Goal: Task Accomplishment & Management: Manage account settings

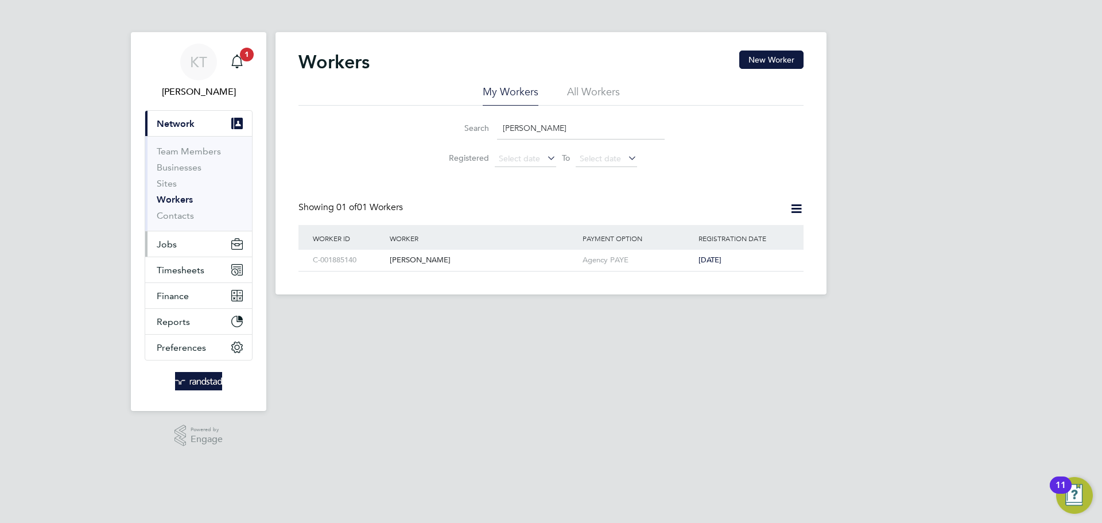
click at [179, 240] on button "Jobs" at bounding box center [198, 243] width 107 height 25
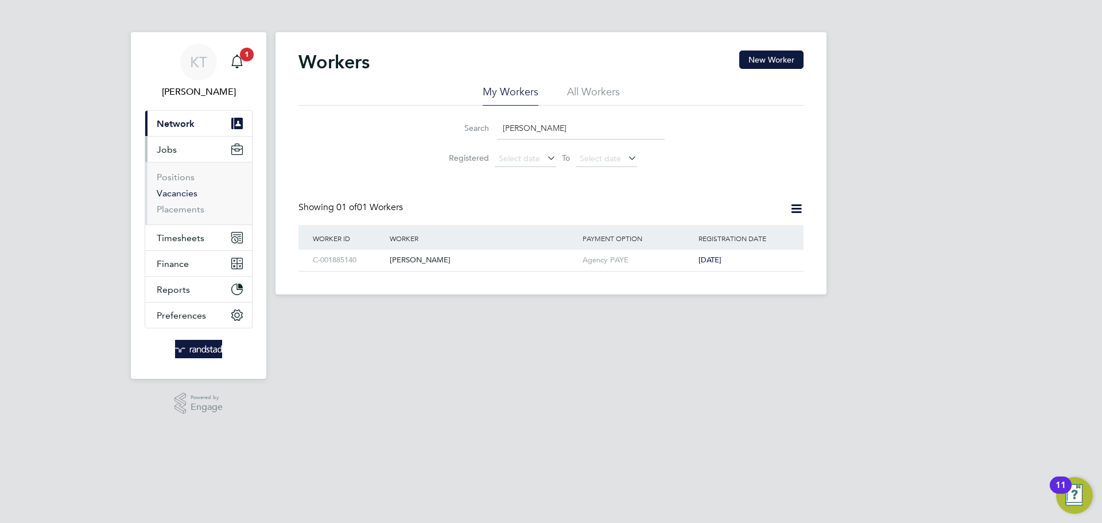
drag, startPoint x: 175, startPoint y: 200, endPoint x: 176, endPoint y: 195, distance: 5.8
click at [175, 199] on li "Vacancies" at bounding box center [200, 196] width 86 height 16
click at [176, 195] on link "Vacancies" at bounding box center [177, 193] width 41 height 11
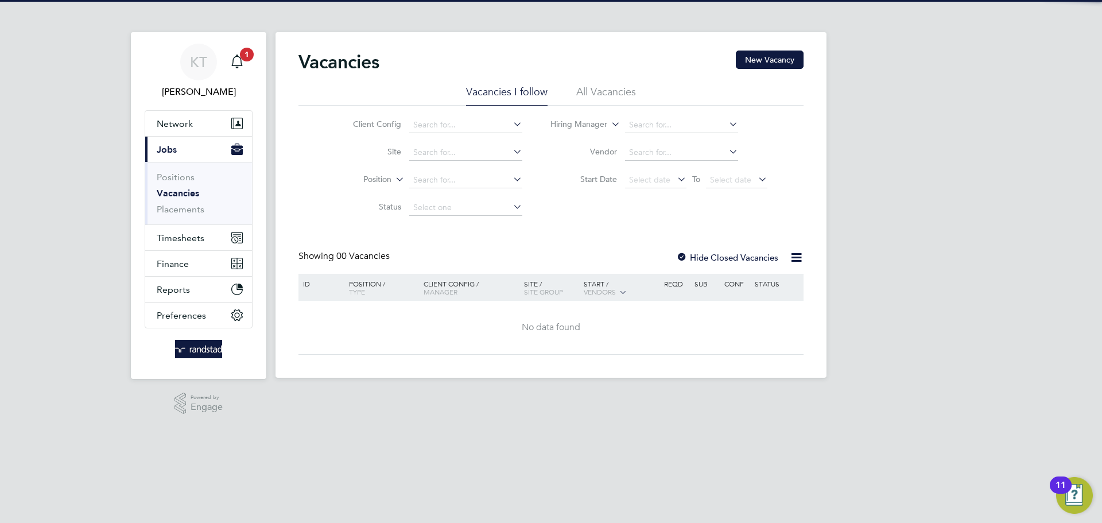
click at [429, 162] on li "Site" at bounding box center [429, 153] width 216 height 28
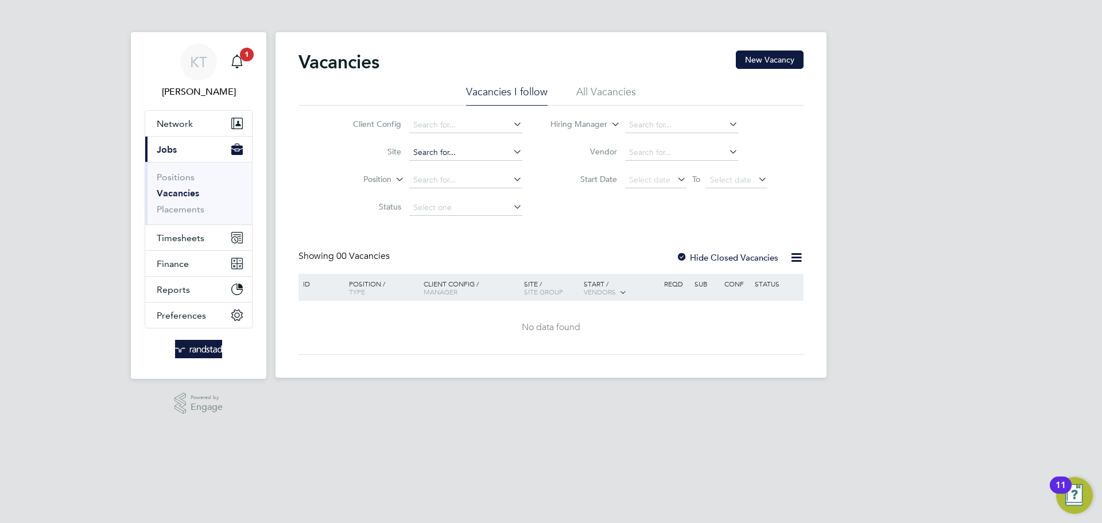
click at [424, 153] on input at bounding box center [465, 153] width 113 height 16
drag, startPoint x: 478, startPoint y: 167, endPoint x: 484, endPoint y: 160, distance: 9.0
click at [479, 167] on li "E500136 - Middle Deep [PERSON_NAME]" at bounding box center [490, 168] width 165 height 15
type input "E500136 - [GEOGRAPHIC_DATA]"
click at [699, 257] on label "Hide Closed Vacancies" at bounding box center [727, 257] width 102 height 11
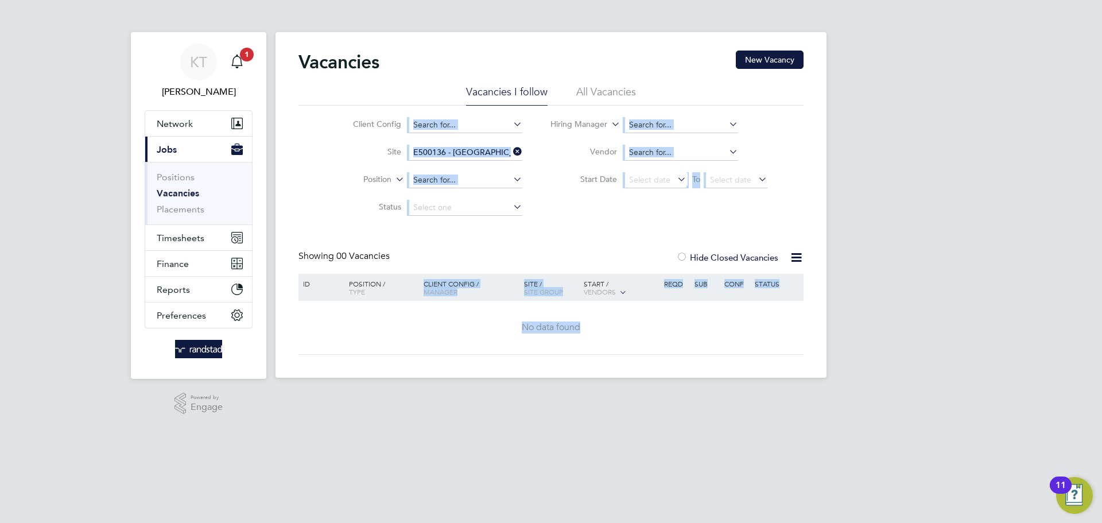
drag, startPoint x: 395, startPoint y: 85, endPoint x: 791, endPoint y: 398, distance: 505.1
click at [791, 396] on html "KT [PERSON_NAME] Notifications 1 Applications: Network Team Members Businesses …" at bounding box center [551, 198] width 1102 height 396
click at [662, 349] on div "No data found" at bounding box center [551, 327] width 502 height 53
drag, startPoint x: 610, startPoint y: 340, endPoint x: 303, endPoint y: 286, distance: 311.8
click at [303, 286] on div "ID Position / Type Client Config / Manager Site / Site Group Start / Vendors Re…" at bounding box center [550, 314] width 505 height 81
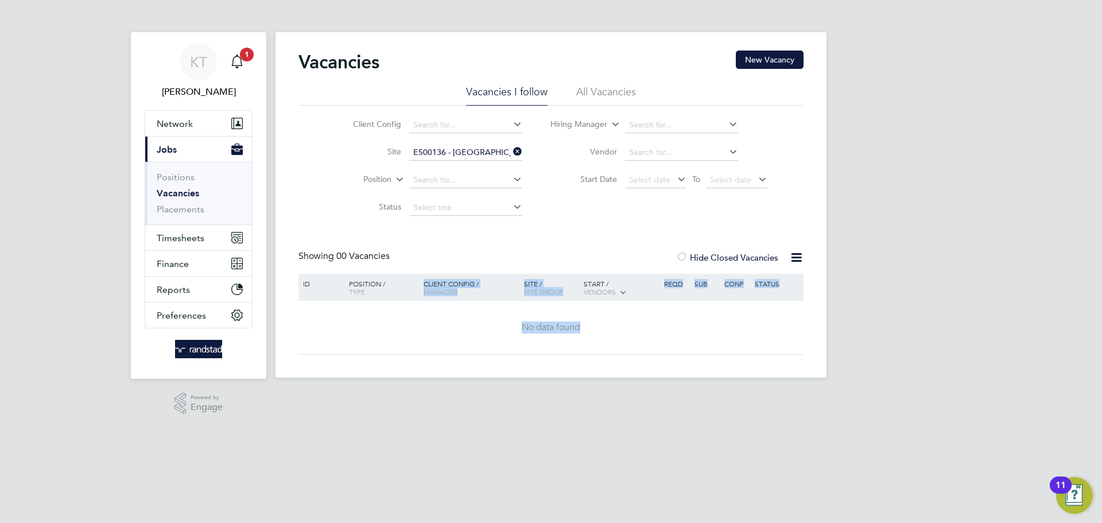
drag, startPoint x: 304, startPoint y: 283, endPoint x: 598, endPoint y: 325, distance: 296.4
click at [596, 325] on div "ID Position / Type Client Config / Manager Site / Site Group Start / Vendors Re…" at bounding box center [550, 314] width 505 height 81
click at [599, 327] on div "No data found" at bounding box center [551, 327] width 502 height 12
click at [174, 227] on button "Timesheets" at bounding box center [198, 237] width 107 height 25
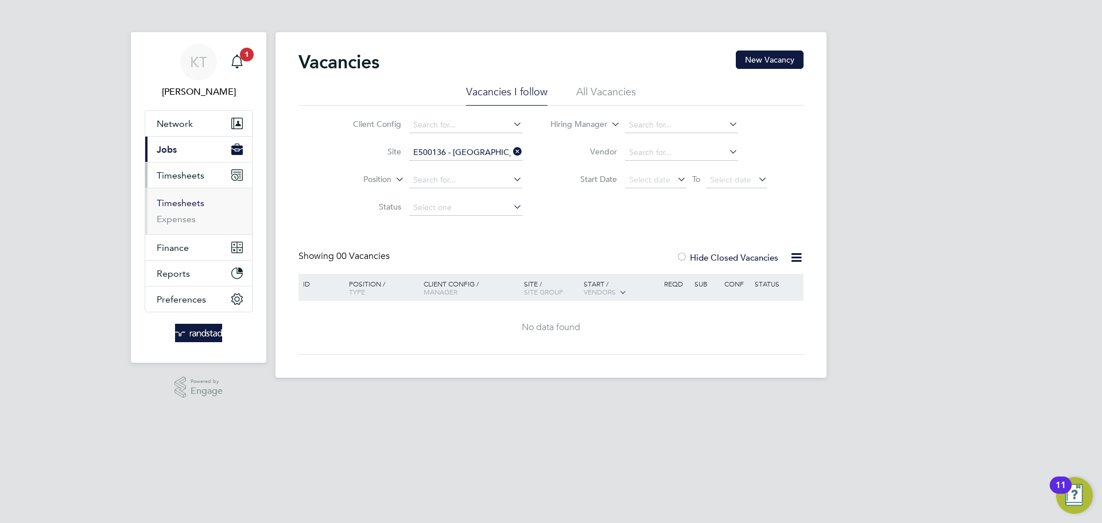
click at [179, 204] on link "Timesheets" at bounding box center [181, 202] width 48 height 11
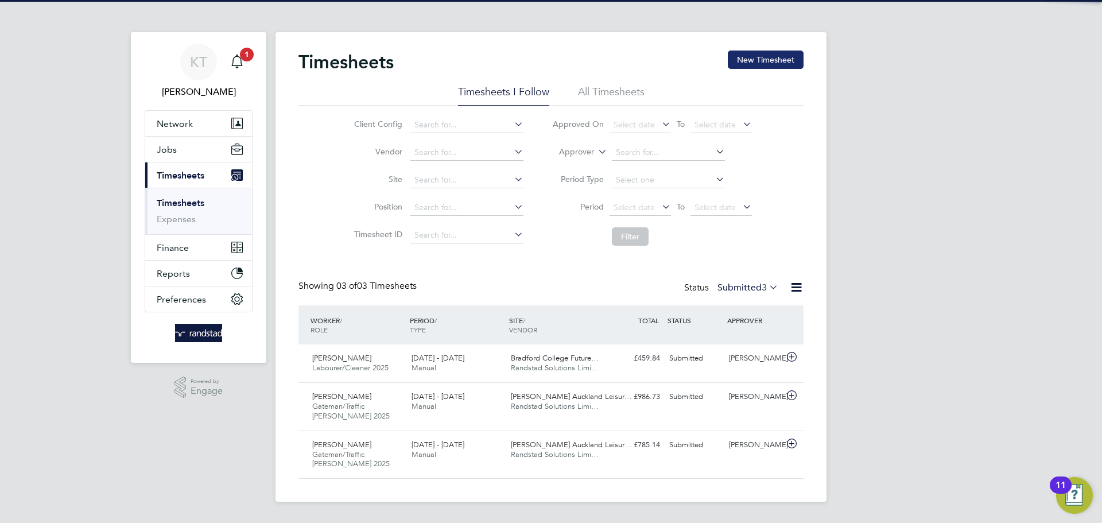
click at [746, 59] on button "New Timesheet" at bounding box center [766, 60] width 76 height 18
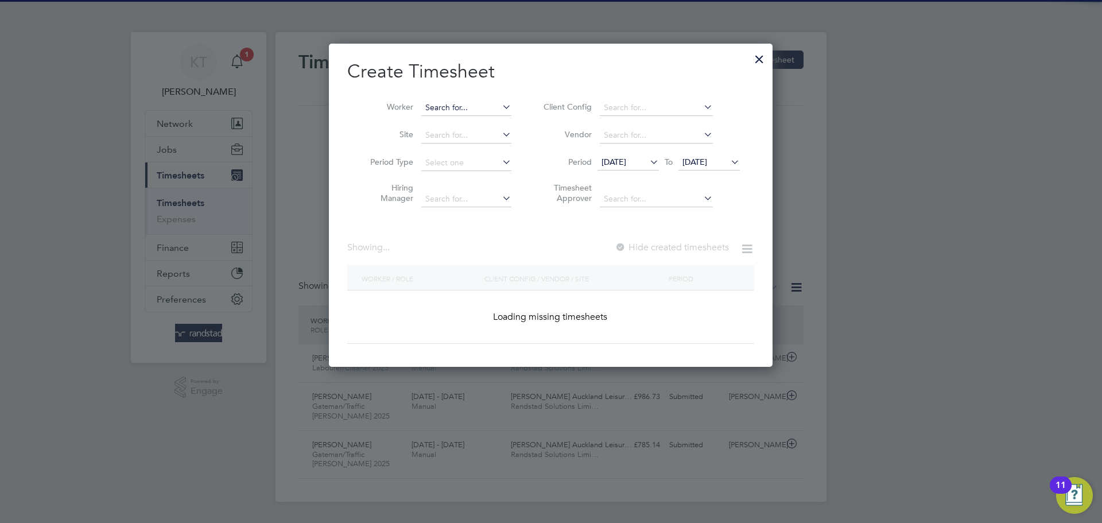
click at [475, 114] on input at bounding box center [466, 108] width 90 height 16
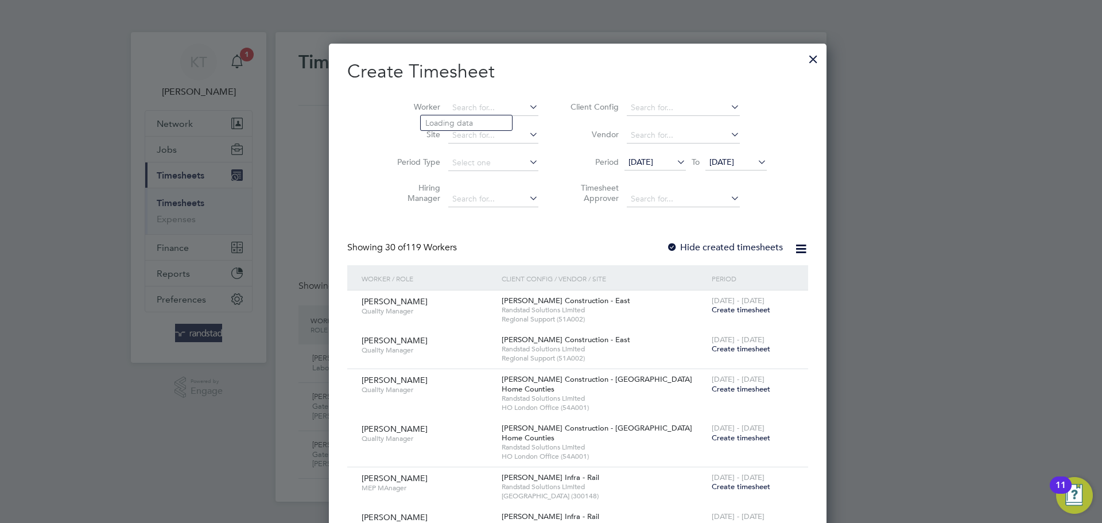
scroll to position [2440, 444]
click at [474, 122] on li "[PERSON_NAME] staff" at bounding box center [477, 122] width 113 height 15
type input "[PERSON_NAME]"
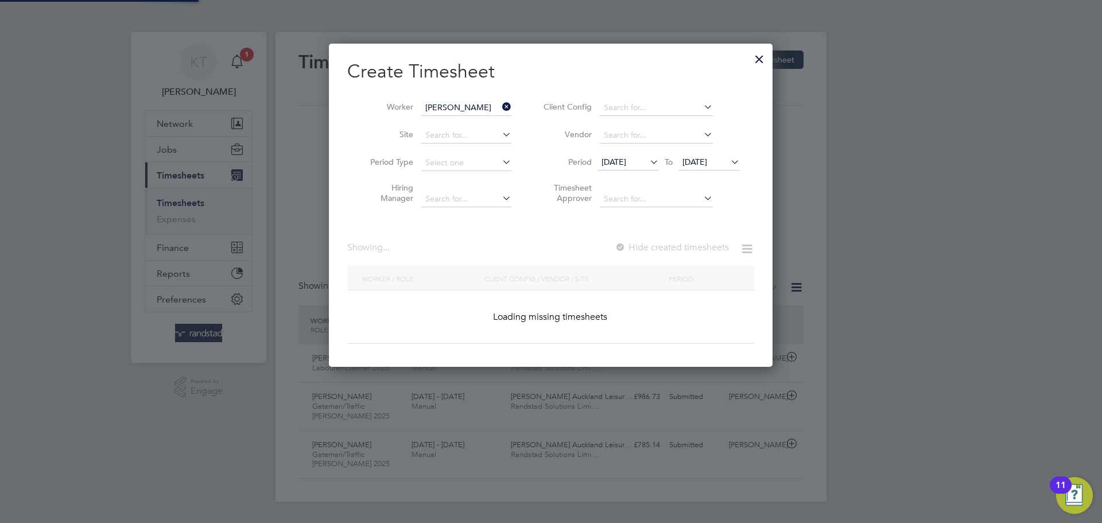
scroll to position [324, 444]
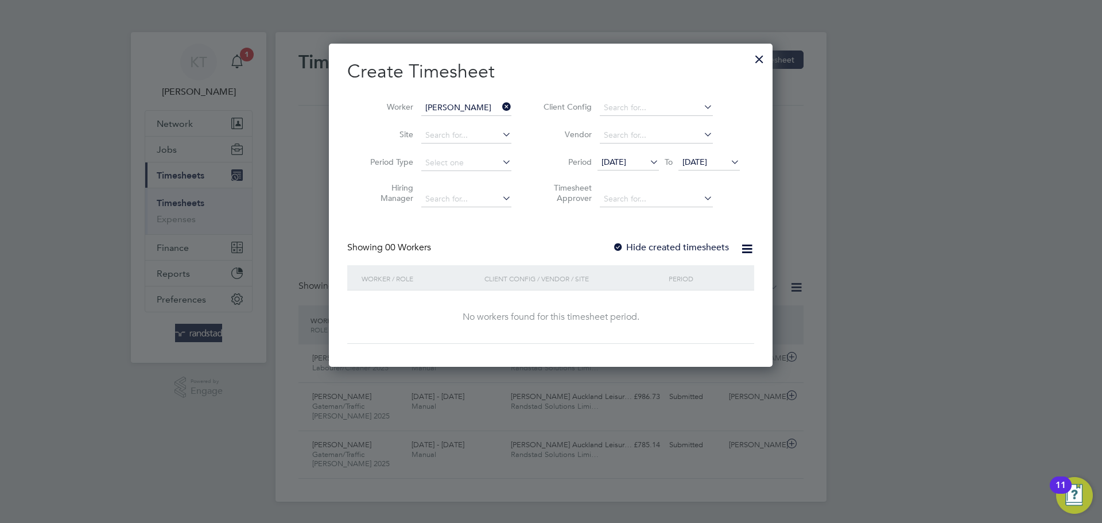
click at [660, 249] on label "Hide created timesheets" at bounding box center [670, 247] width 117 height 11
click at [696, 165] on span "[DATE]" at bounding box center [694, 162] width 25 height 10
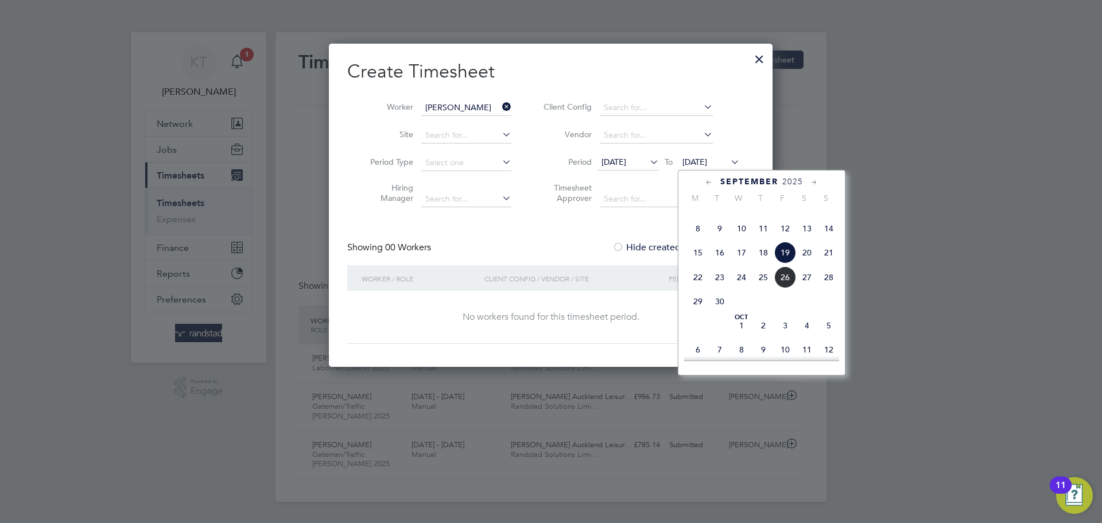
click at [777, 288] on span "26" at bounding box center [785, 277] width 22 height 22
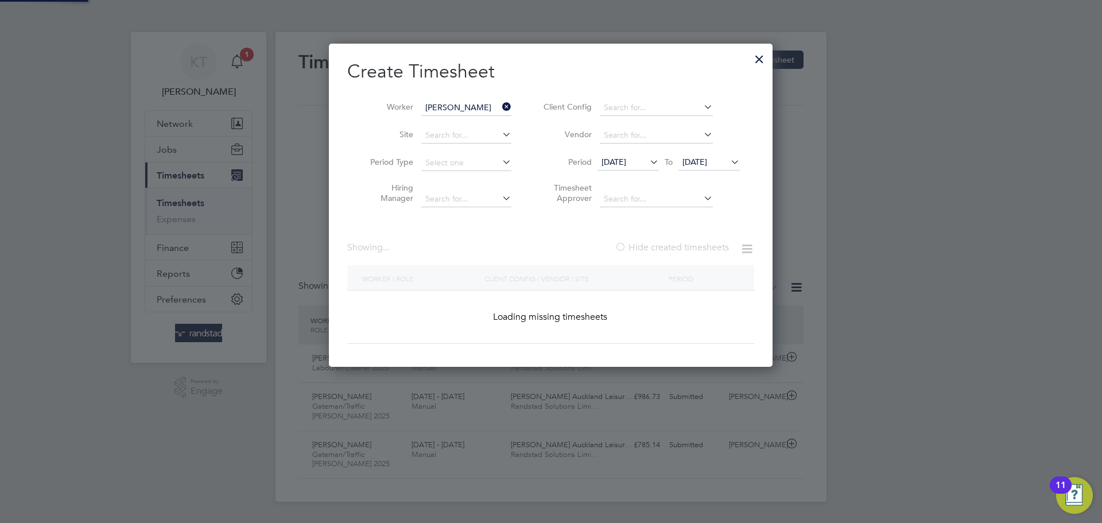
scroll to position [348, 444]
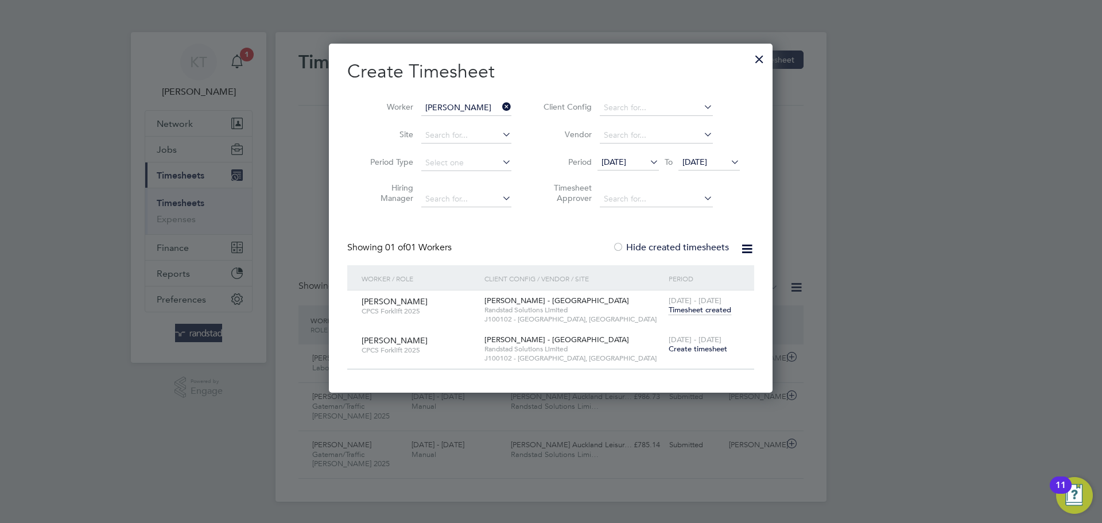
click at [700, 350] on span "Create timesheet" at bounding box center [698, 349] width 59 height 10
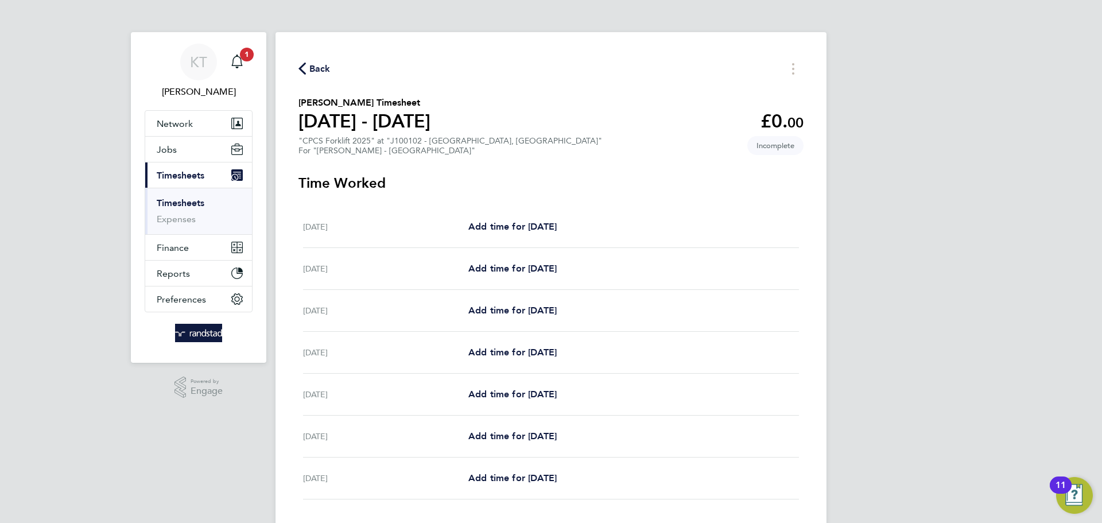
click at [308, 66] on span "Back" at bounding box center [314, 68] width 32 height 11
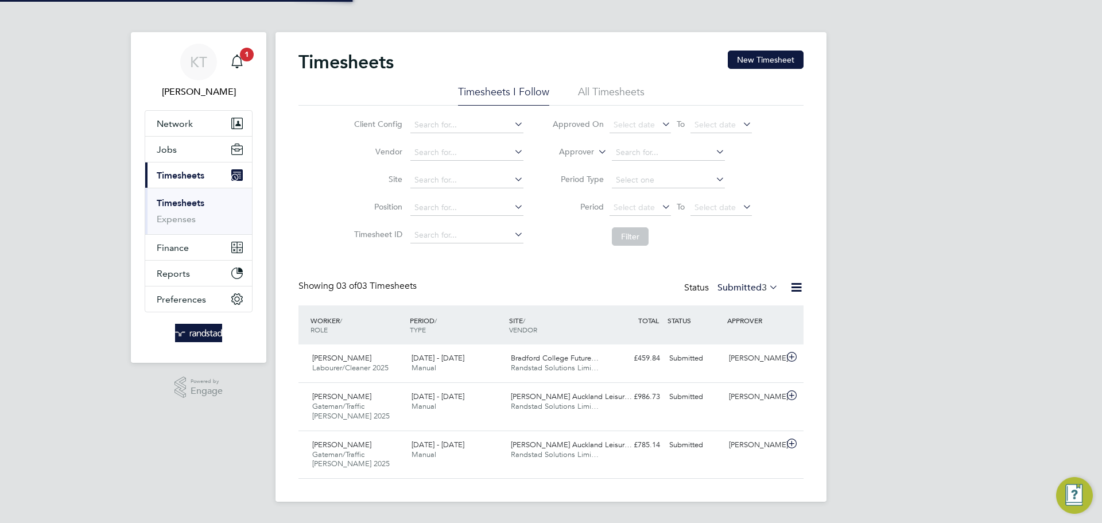
scroll to position [6, 6]
click at [759, 65] on button "New Timesheet" at bounding box center [766, 60] width 76 height 18
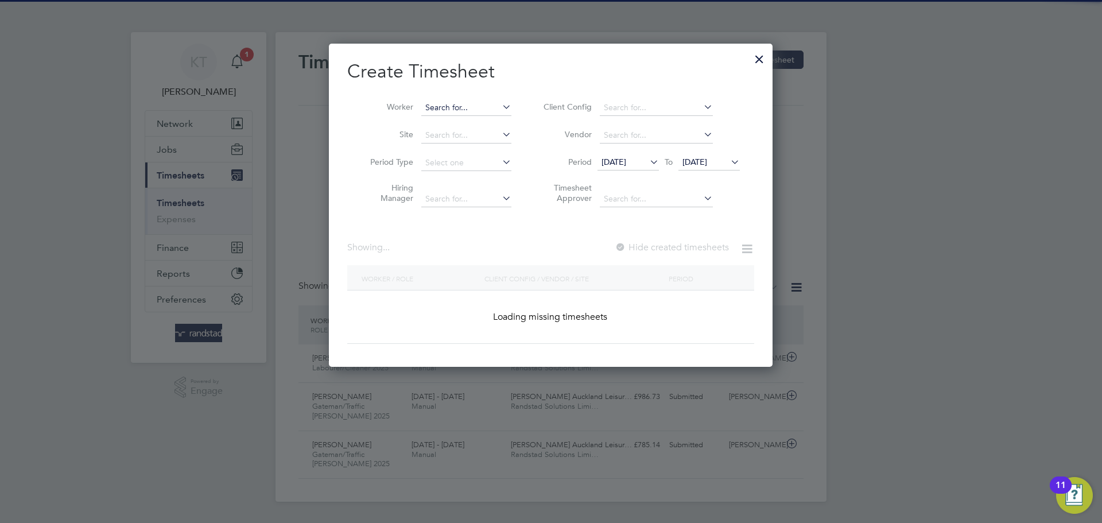
click at [457, 110] on input at bounding box center [466, 108] width 90 height 16
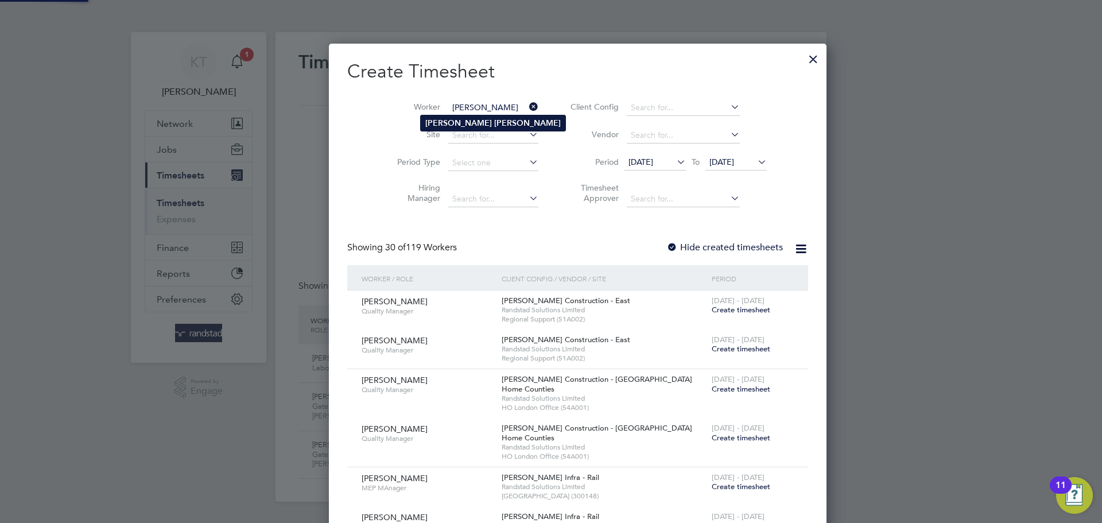
click at [494, 124] on b "[PERSON_NAME]" at bounding box center [527, 123] width 67 height 10
type input "[PERSON_NAME]"
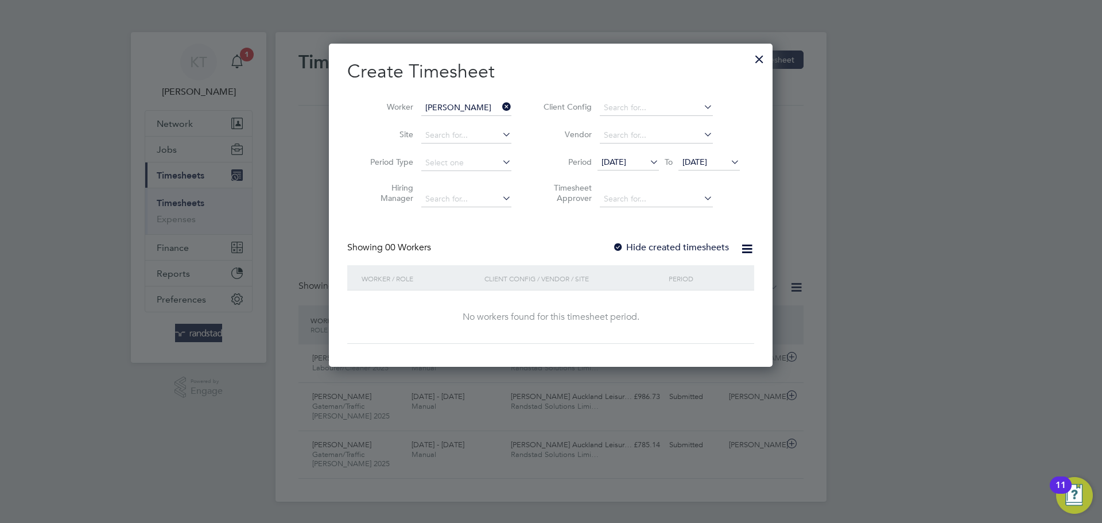
click at [654, 238] on div "Create Timesheet Worker [PERSON_NAME] Site Period Type Hiring Manager Client Co…" at bounding box center [550, 202] width 407 height 284
click at [653, 242] on label "Hide created timesheets" at bounding box center [670, 247] width 117 height 11
click at [634, 153] on li "Period [DATE] To [DATE]" at bounding box center [640, 163] width 228 height 28
click at [623, 165] on span "[DATE]" at bounding box center [614, 162] width 25 height 10
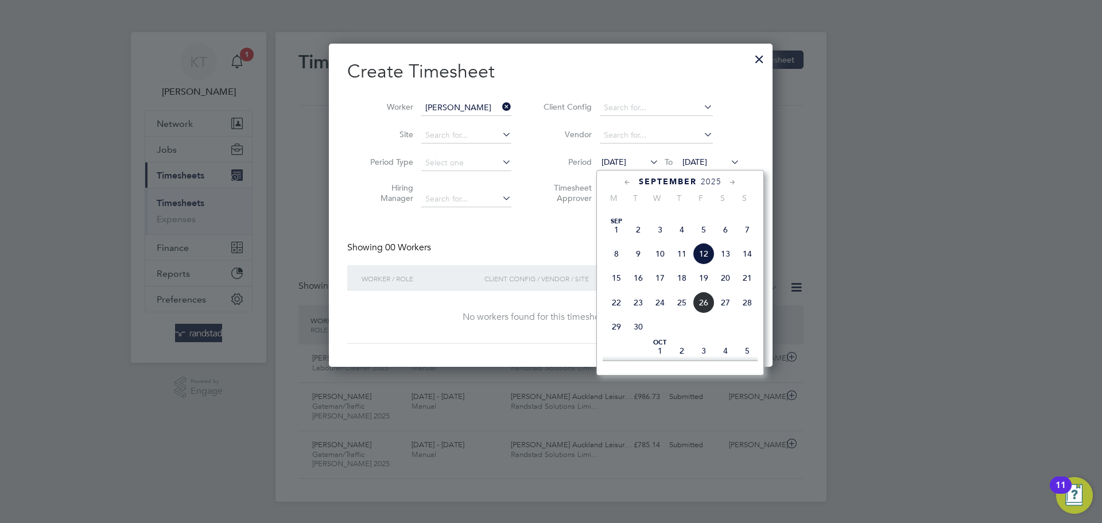
click at [627, 265] on span "9" at bounding box center [638, 254] width 22 height 22
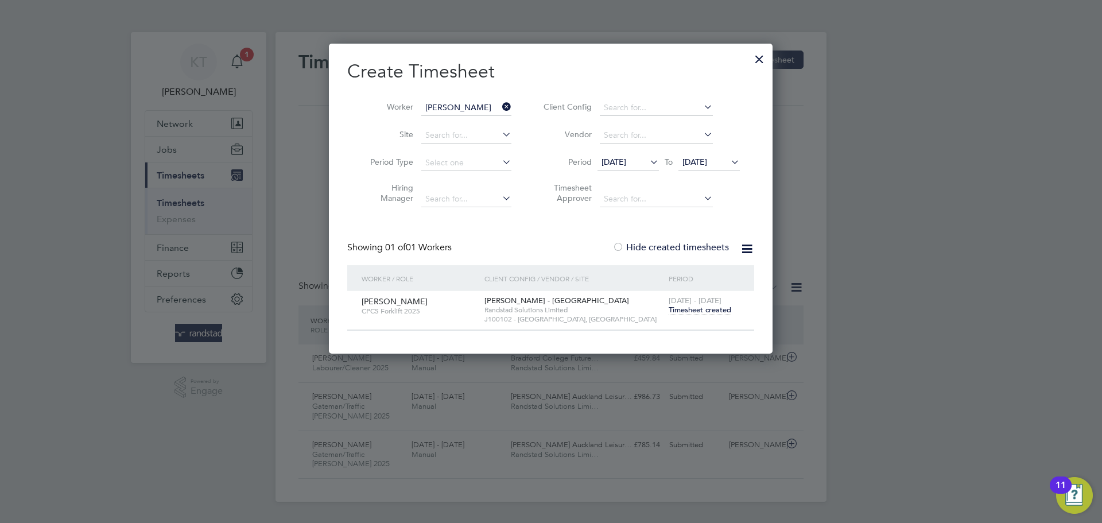
click at [699, 312] on span "Timesheet created" at bounding box center [700, 310] width 63 height 10
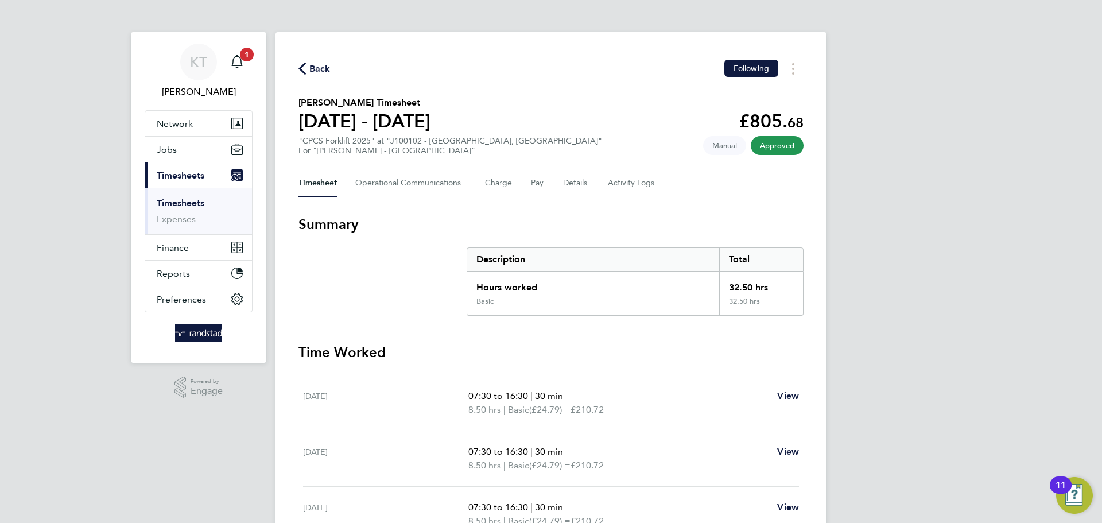
click at [253, 68] on app-nav-sections-wrapper "KT [PERSON_NAME] Notifications 1 Applications: Network Team Members Businesses …" at bounding box center [198, 197] width 135 height 331
click at [250, 62] on link "KT [PERSON_NAME]" at bounding box center [199, 71] width 108 height 55
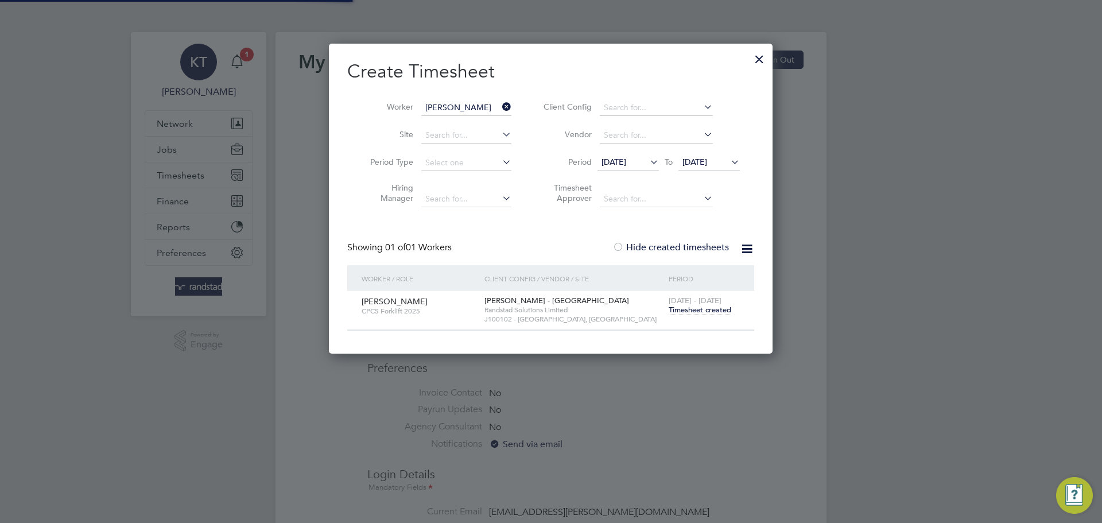
type input "[EMAIL_ADDRESS][PERSON_NAME][DOMAIN_NAME]"
click at [747, 59] on div "Create Timesheet Worker [PERSON_NAME] Site Period Type Hiring Manager Client Co…" at bounding box center [551, 199] width 444 height 310
drag, startPoint x: 750, startPoint y: 58, endPoint x: 807, endPoint y: 83, distance: 62.0
click at [753, 57] on div at bounding box center [759, 56] width 21 height 21
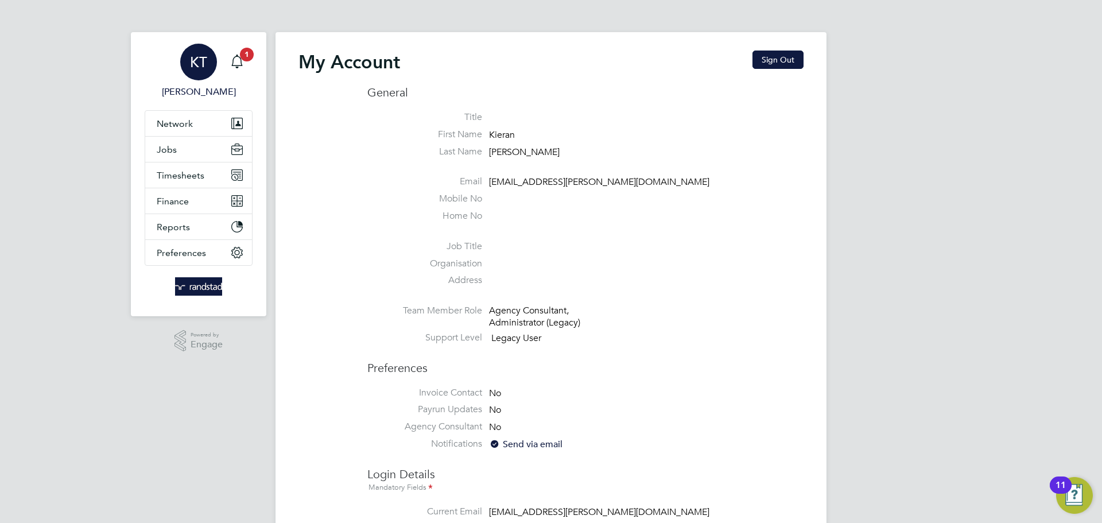
click at [734, 181] on li "Email [EMAIL_ADDRESS][PERSON_NAME][DOMAIN_NAME]" at bounding box center [585, 184] width 436 height 17
